Goal: Find contact information: Find contact information

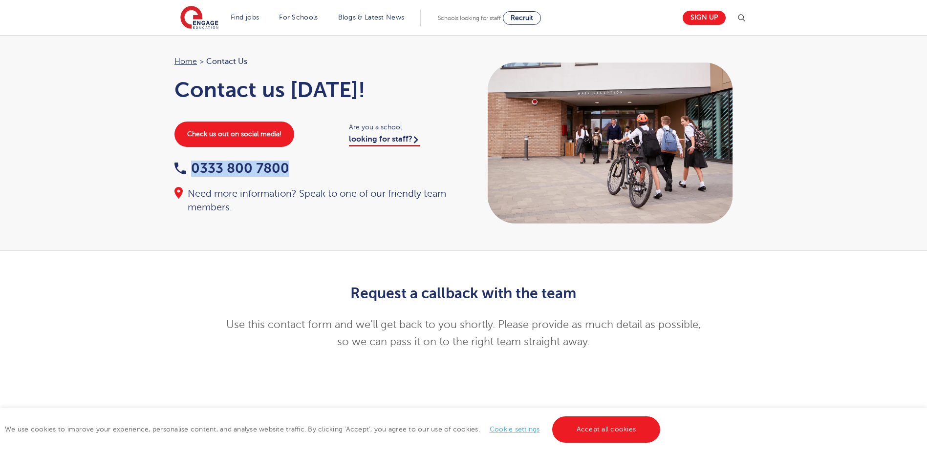
drag, startPoint x: 297, startPoint y: 165, endPoint x: 195, endPoint y: 165, distance: 102.1
click at [195, 165] on div "0333 800 7800" at bounding box center [313, 169] width 279 height 15
copy link "0333 800 7800"
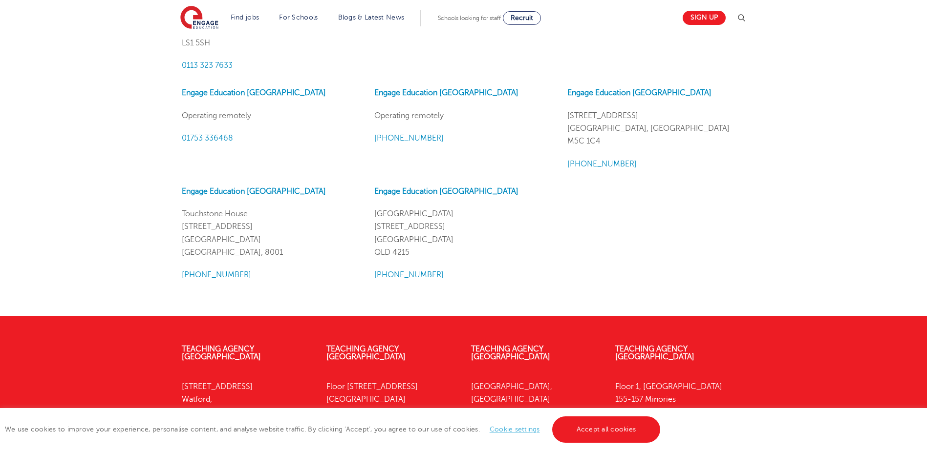
scroll to position [1104, 0]
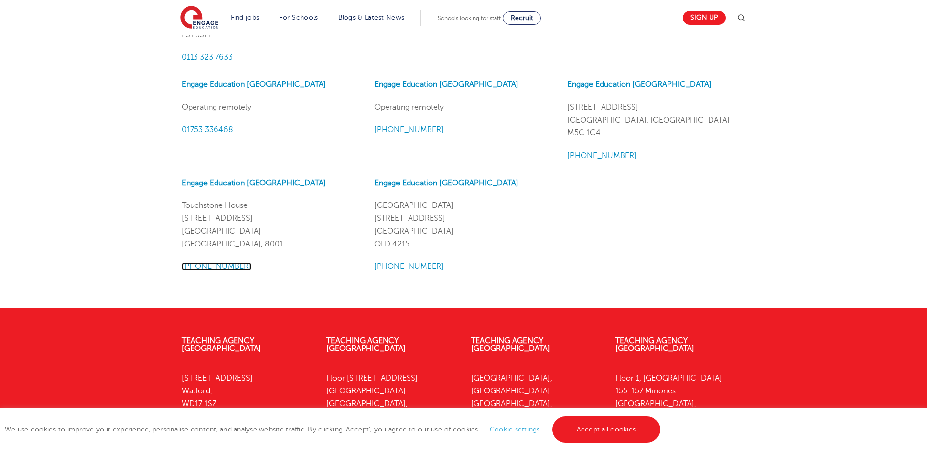
click at [220, 267] on link "[PHONE_NUMBER]" at bounding box center [216, 266] width 69 height 9
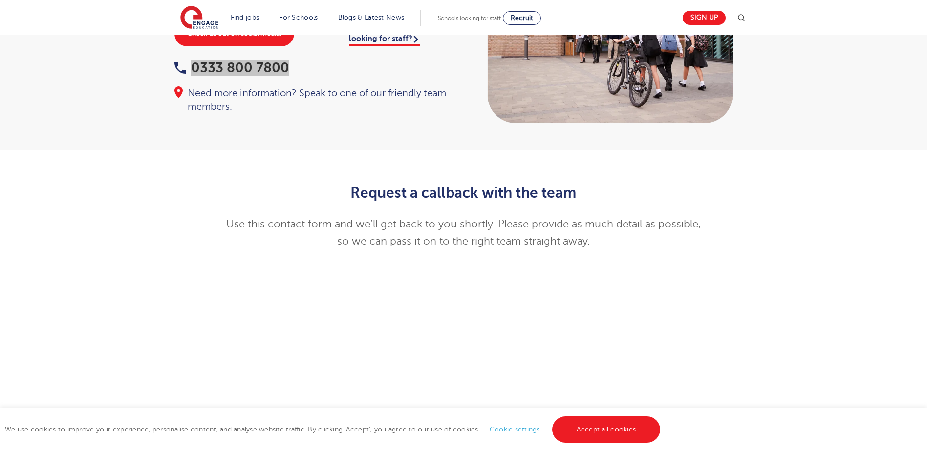
scroll to position [0, 0]
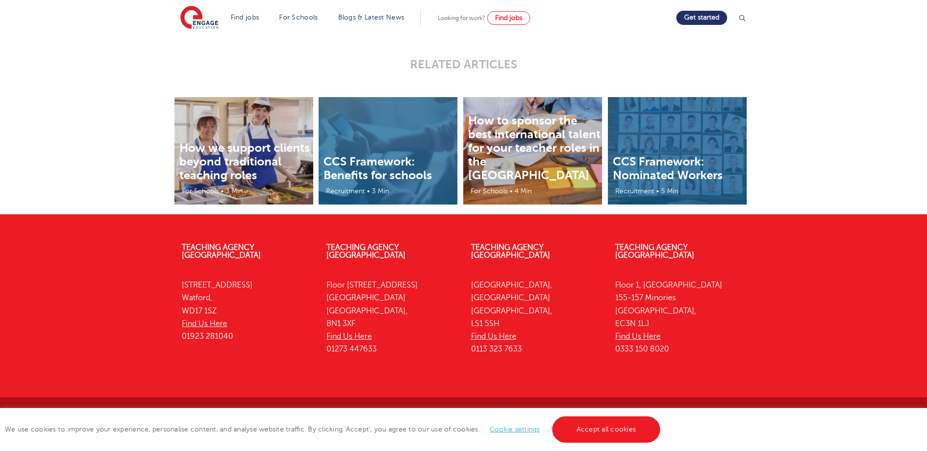
scroll to position [1828, 0]
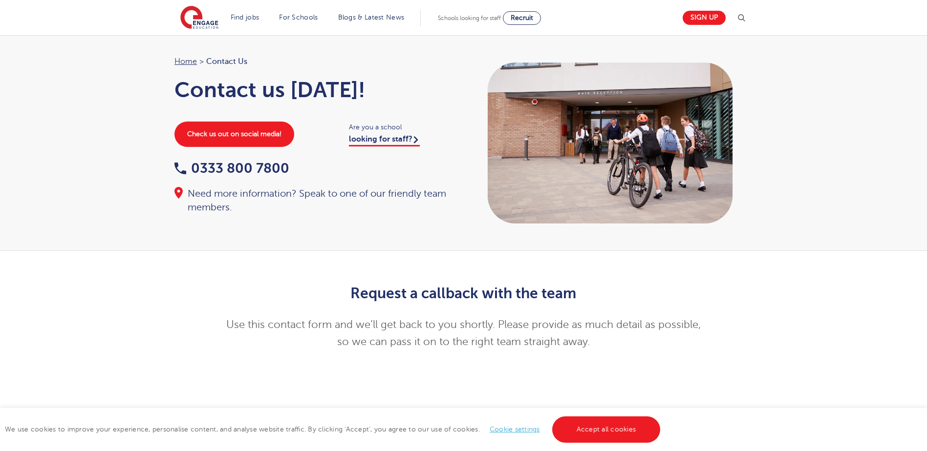
click at [819, 114] on div "Home > Contact Us Contact us today! Check us out on social media! Are you a sch…" at bounding box center [463, 143] width 927 height 216
